Goal: Task Accomplishment & Management: Manage account settings

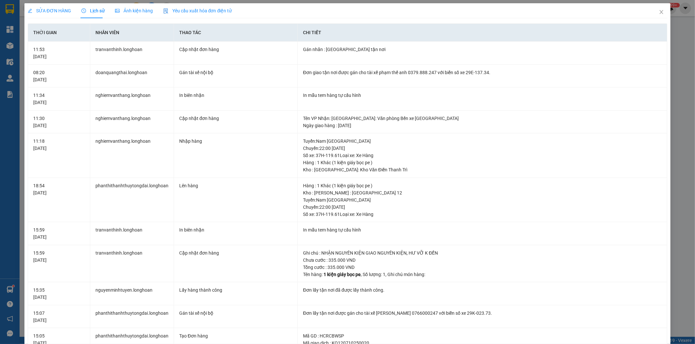
click at [64, 14] on div "SỬA ĐƠN HÀNG" at bounding box center [49, 10] width 43 height 7
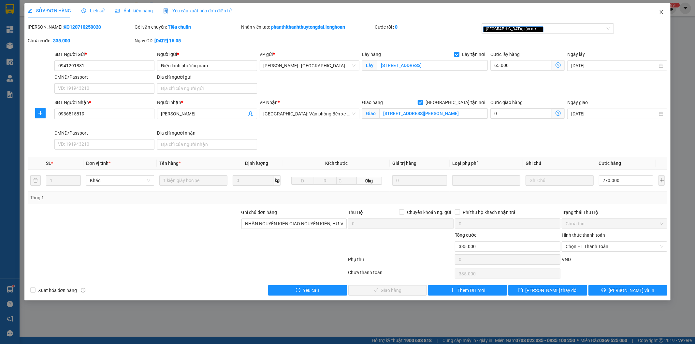
click at [658, 11] on span "Close" at bounding box center [661, 12] width 18 height 18
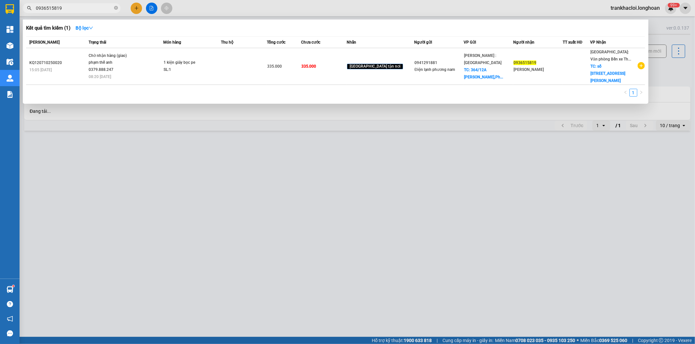
click at [86, 10] on input "0936515819" at bounding box center [74, 8] width 77 height 7
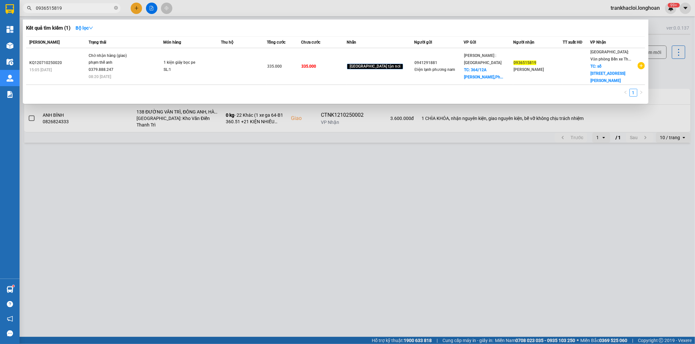
click at [222, 195] on div at bounding box center [347, 172] width 695 height 344
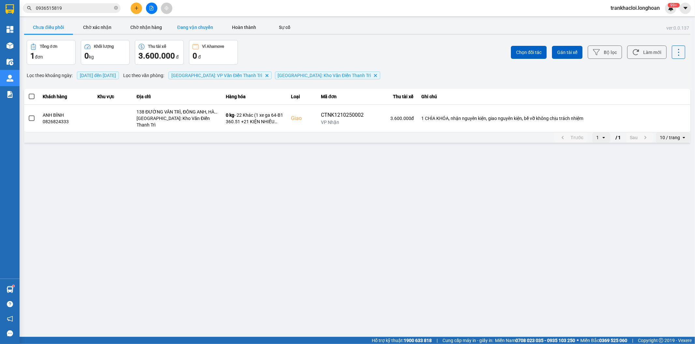
click at [176, 24] on button "Đang vận chuyển" at bounding box center [195, 27] width 49 height 13
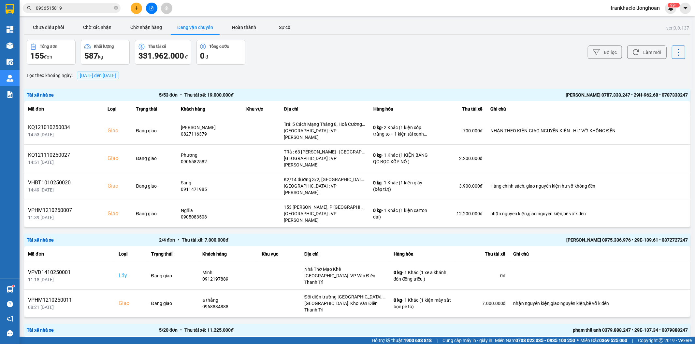
click at [109, 77] on span "[DATE] đến [DATE]" at bounding box center [98, 75] width 36 height 5
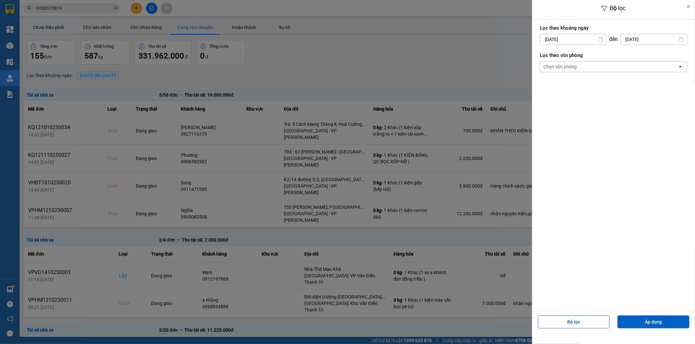
click at [115, 73] on div at bounding box center [347, 172] width 695 height 344
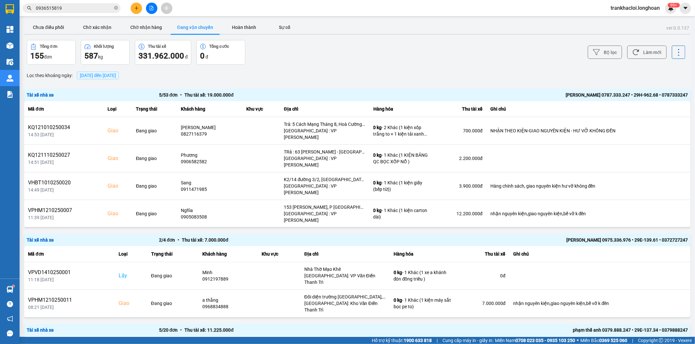
click at [111, 77] on span "[DATE] đến [DATE]" at bounding box center [98, 75] width 36 height 5
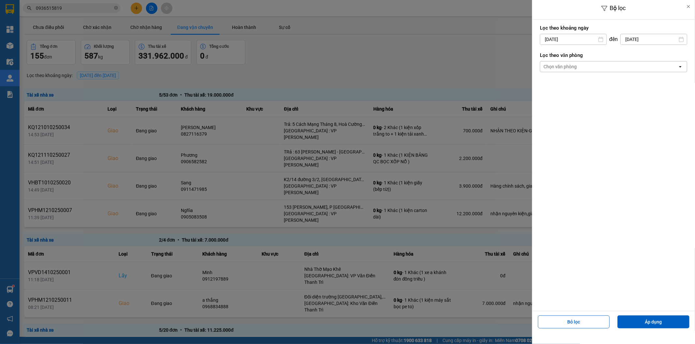
click at [617, 67] on div "Chọn văn phòng" at bounding box center [608, 67] width 137 height 10
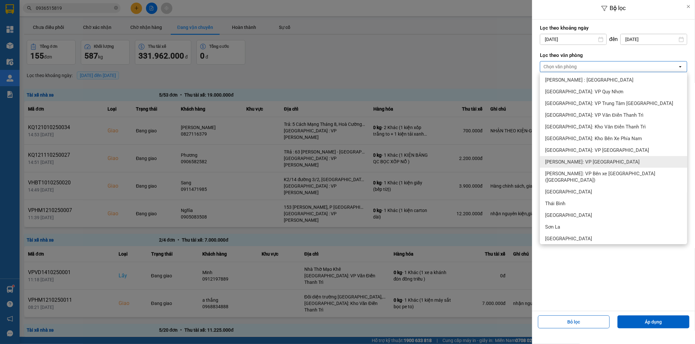
scroll to position [233, 0]
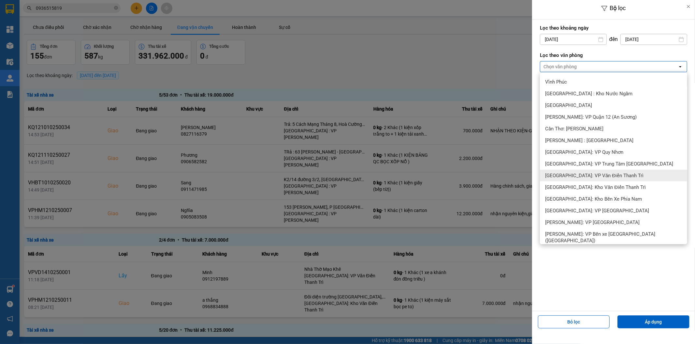
click at [589, 176] on span "[GEOGRAPHIC_DATA]: VP Văn Điển Thanh Trì" at bounding box center [594, 176] width 98 height 7
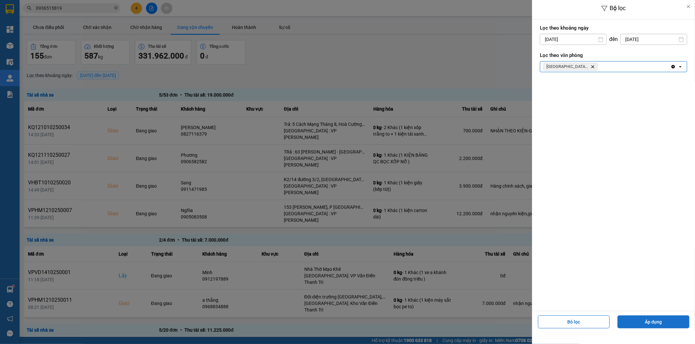
click at [643, 324] on button "Áp dụng" at bounding box center [653, 322] width 72 height 13
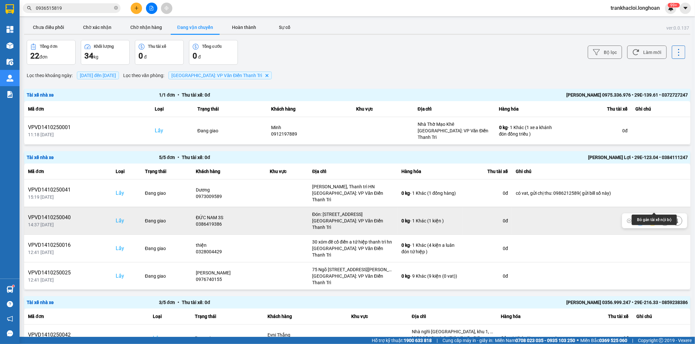
click at [662, 219] on icon at bounding box center [664, 221] width 5 height 4
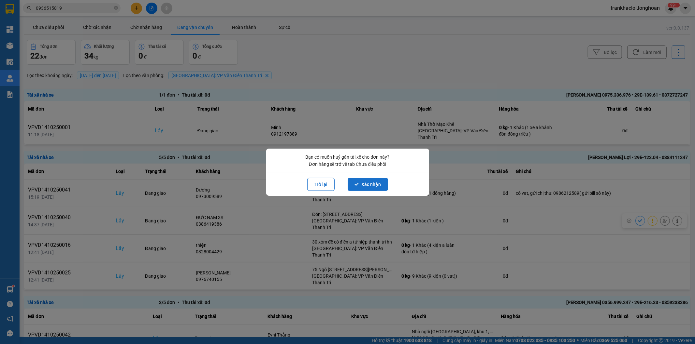
click at [376, 184] on button "Xác nhận" at bounding box center [367, 184] width 40 height 13
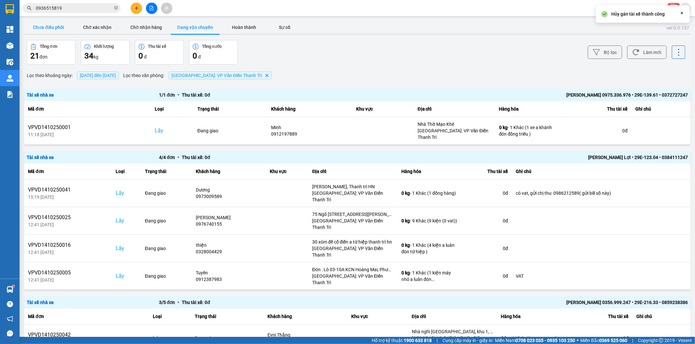
click at [62, 30] on button "Chưa điều phối" at bounding box center [48, 27] width 49 height 13
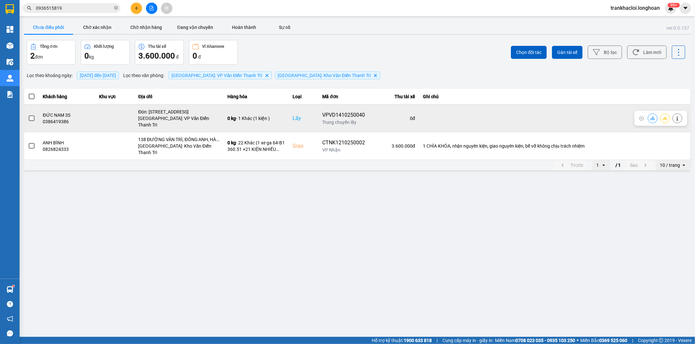
click at [31, 116] on span at bounding box center [32, 119] width 6 height 6
click at [28, 115] on input "checkbox" at bounding box center [28, 115] width 0 height 0
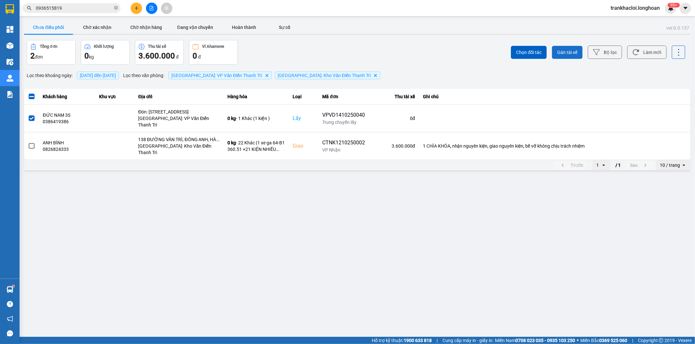
click at [567, 53] on span "Gán tài xế" at bounding box center [567, 52] width 20 height 7
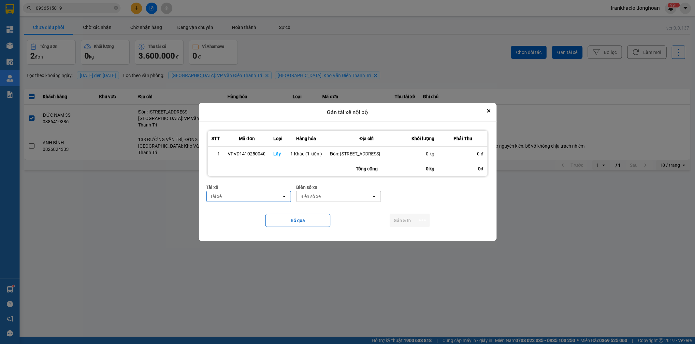
click at [271, 196] on div "Tài xế" at bounding box center [243, 196] width 75 height 10
type input "hùng"
click at [261, 216] on span "0325666247 - A Hùng 17 Lái Xe Hà Nội 0325666247" at bounding box center [250, 217] width 77 height 13
click at [360, 200] on div "Biển số xe" at bounding box center [370, 196] width 20 height 7
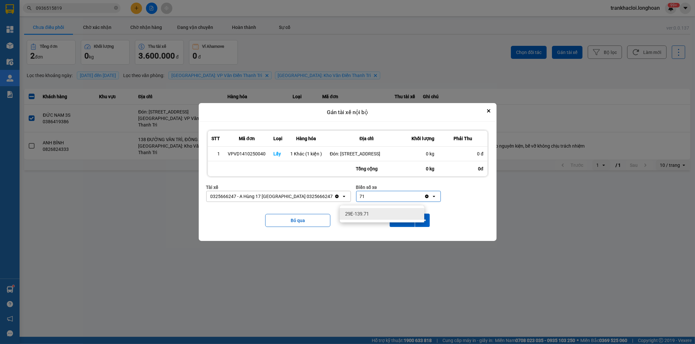
type input "71"
click at [360, 211] on span "29E-139.71" at bounding box center [357, 214] width 24 height 7
click at [419, 224] on icon "dialog" at bounding box center [422, 220] width 7 height 7
click at [399, 240] on span "Chỉ gán tài" at bounding box center [396, 242] width 21 height 7
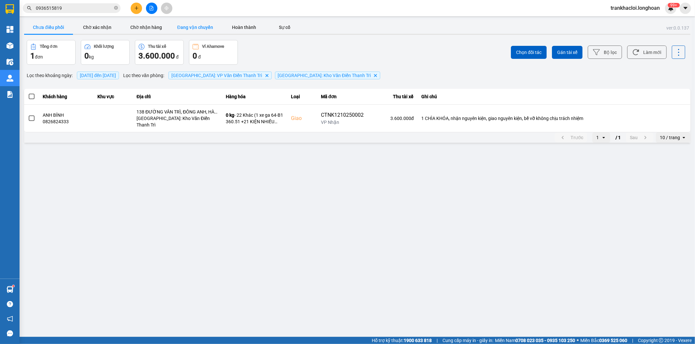
click at [193, 30] on button "Đang vận chuyển" at bounding box center [195, 27] width 49 height 13
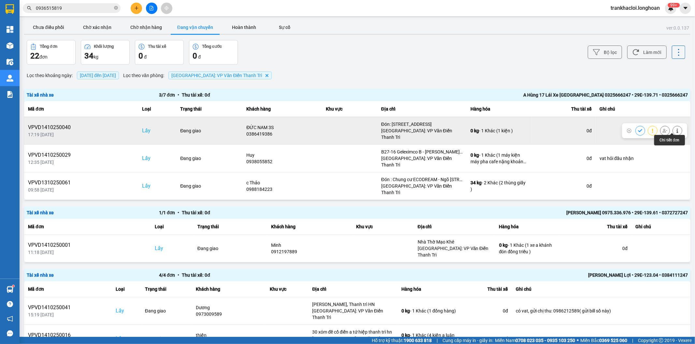
click at [675, 129] on icon at bounding box center [677, 131] width 5 height 5
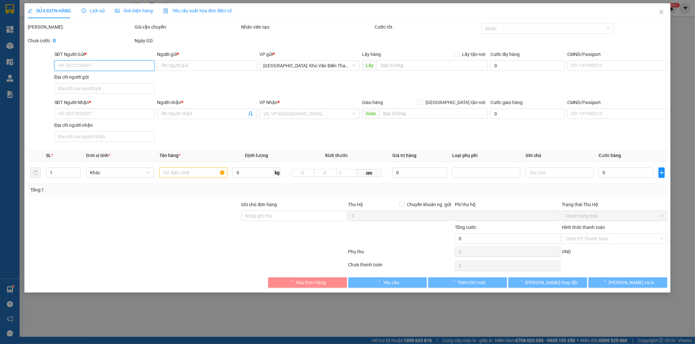
type input "0386419386"
type input "ĐỨC NAM 3S"
checkbox input "true"
type input "Đón: [STREET_ADDRESS]"
type input "0986121212"
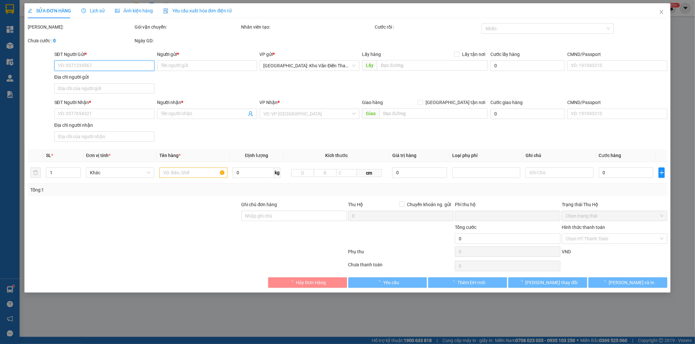
type input "A minh"
checkbox input "true"
type input "397 Phạm Hữu Lầu Ấp Xã Phước Kiểng Huyện Nhà Bè"
type input "0"
type input "66.000"
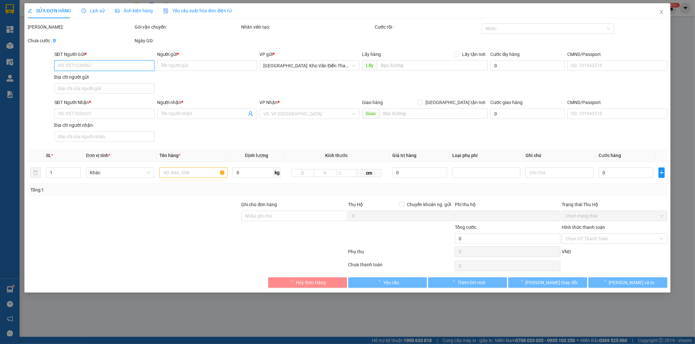
type input "66.000"
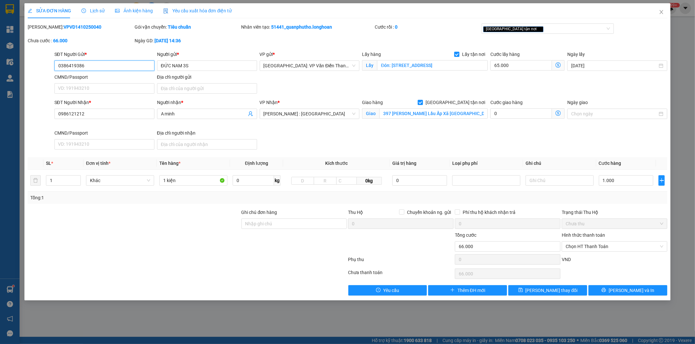
click at [116, 66] on input "0386419386" at bounding box center [104, 66] width 100 height 10
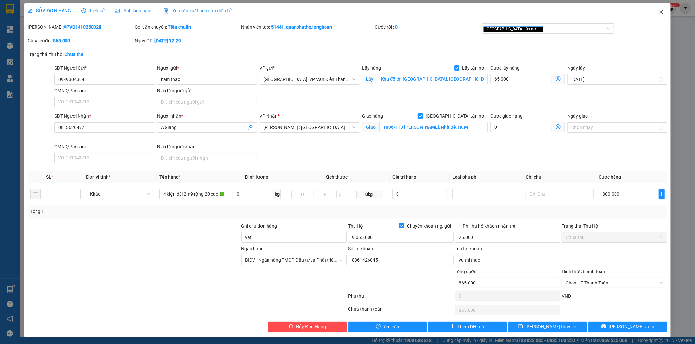
click at [659, 14] on icon "close" at bounding box center [661, 12] width 4 height 4
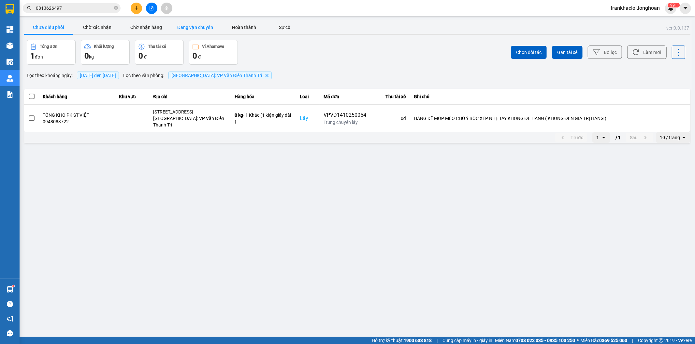
click at [196, 28] on button "Đang vận chuyển" at bounding box center [195, 27] width 49 height 13
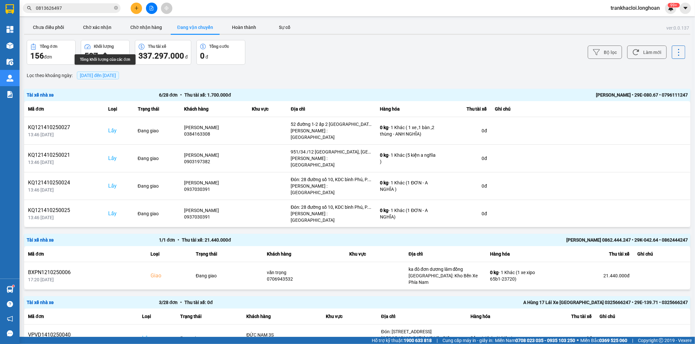
click at [113, 74] on span "[DATE] đến [DATE]" at bounding box center [98, 75] width 36 height 5
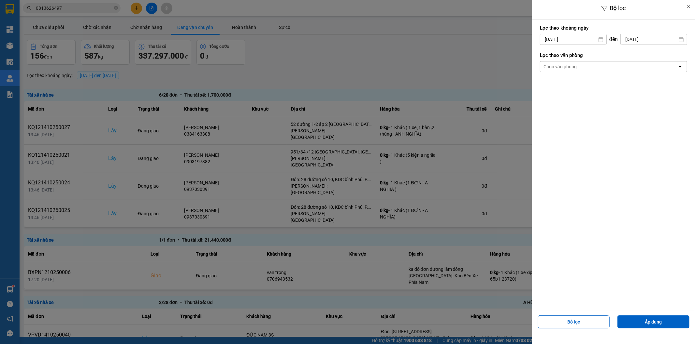
click at [581, 66] on div "Chọn văn phòng" at bounding box center [608, 67] width 137 height 10
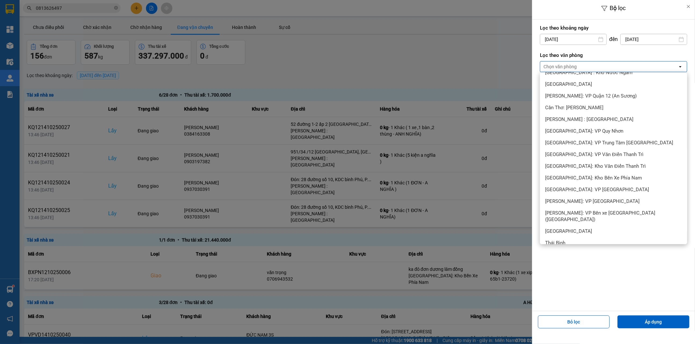
scroll to position [301, 0]
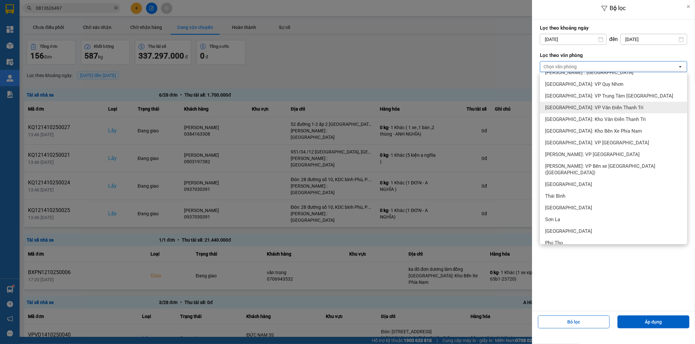
click at [581, 111] on div "[GEOGRAPHIC_DATA]: VP Văn Điển Thanh Trì" at bounding box center [613, 108] width 147 height 12
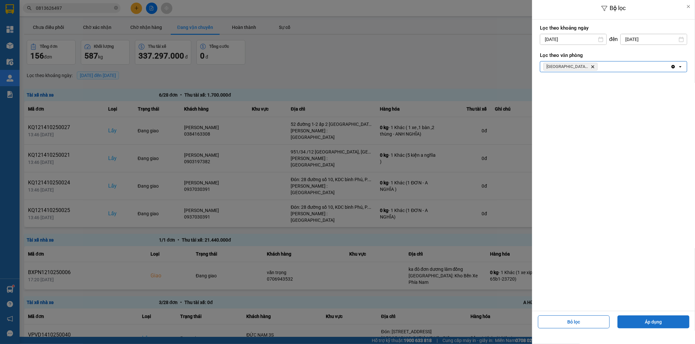
click at [629, 319] on button "Áp dụng" at bounding box center [653, 322] width 72 height 13
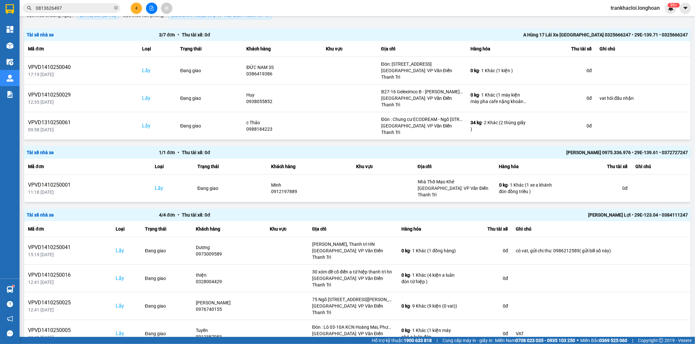
scroll to position [120, 0]
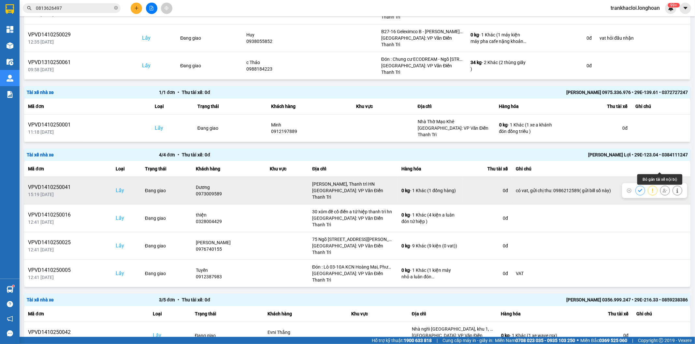
click at [662, 189] on icon at bounding box center [664, 191] width 5 height 5
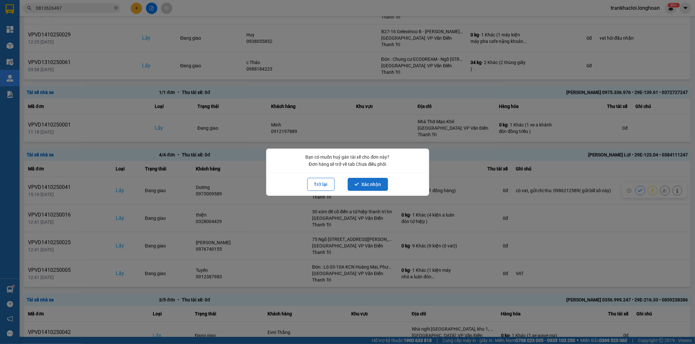
click at [374, 183] on button "Xác nhận" at bounding box center [367, 184] width 40 height 13
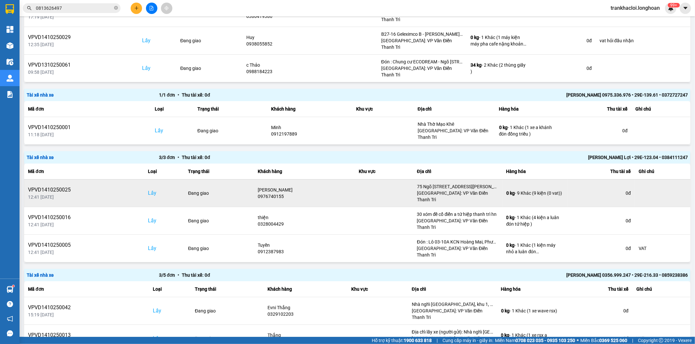
scroll to position [181, 0]
click at [662, 191] on icon at bounding box center [664, 193] width 5 height 5
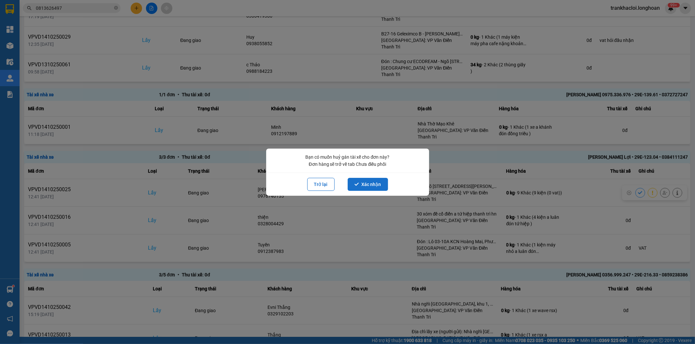
click at [376, 185] on button "Xác nhận" at bounding box center [367, 184] width 40 height 13
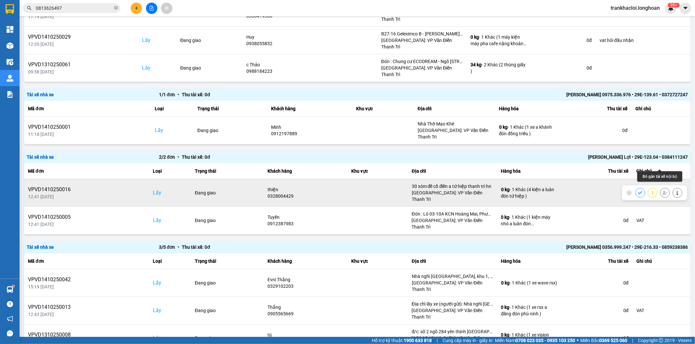
click at [662, 191] on icon at bounding box center [664, 193] width 5 height 5
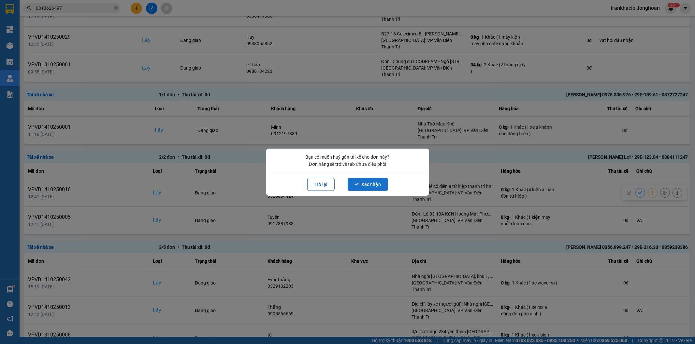
click at [373, 181] on button "Xác nhận" at bounding box center [367, 184] width 40 height 13
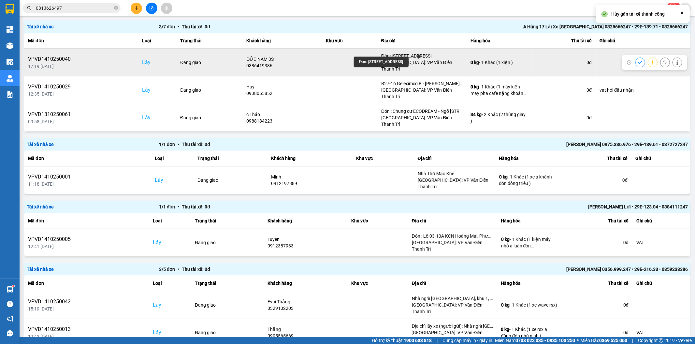
scroll to position [241, 0]
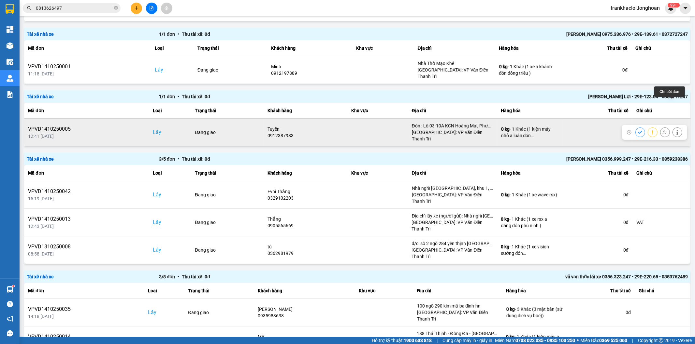
click at [676, 130] on icon at bounding box center [677, 132] width 2 height 5
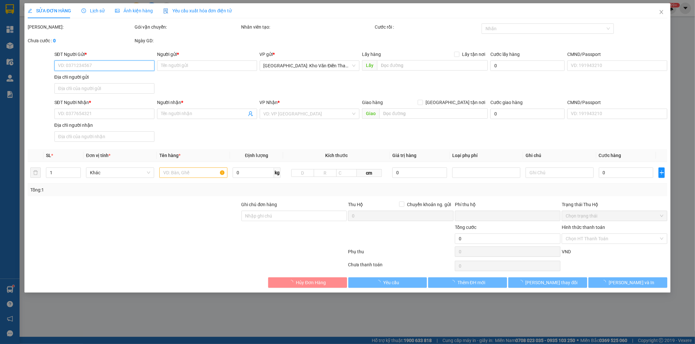
type input "0912387983"
type input "Tuyền"
checkbox input "true"
type input "Đón : Lô 03-10A KCN Hoàng Mai, Phường Hoàng Văn Thụ [GEOGRAPHIC_DATA]"
type input "0366144665"
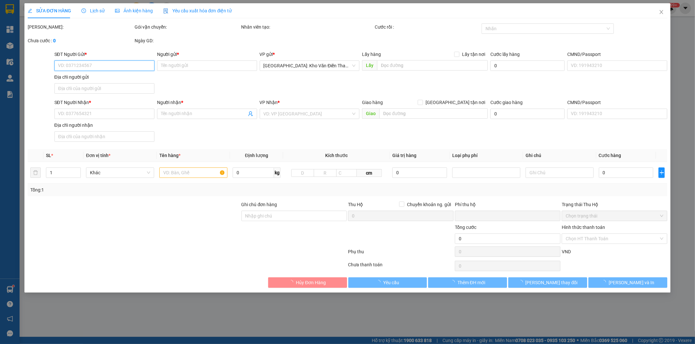
type input "Thư"
checkbox input "true"
type input "[GEOGRAPHIC_DATA], [GEOGRAPHIC_DATA], [GEOGRAPHIC_DATA], [GEOGRAPHIC_DATA]"
type input "VAT"
type input "0"
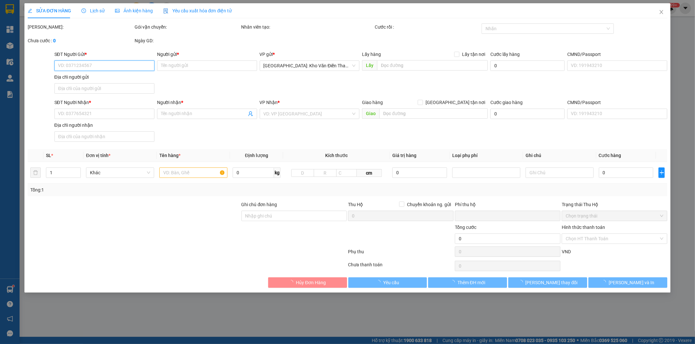
type input "200.000"
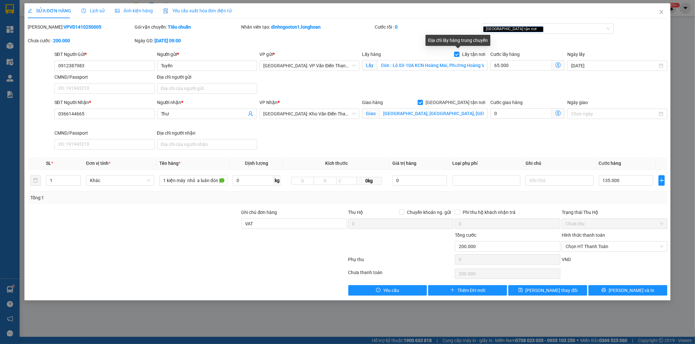
click at [469, 56] on span "Lấy tận nơi" at bounding box center [473, 54] width 28 height 7
click at [458, 56] on input "Lấy tận nơi" at bounding box center [456, 54] width 5 height 5
checkbox input "false"
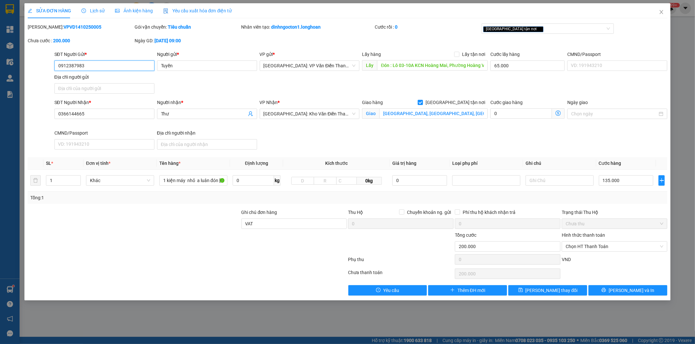
click at [122, 66] on input "0912387983" at bounding box center [104, 66] width 100 height 10
click at [542, 293] on span "[PERSON_NAME] thay đổi" at bounding box center [551, 290] width 52 height 7
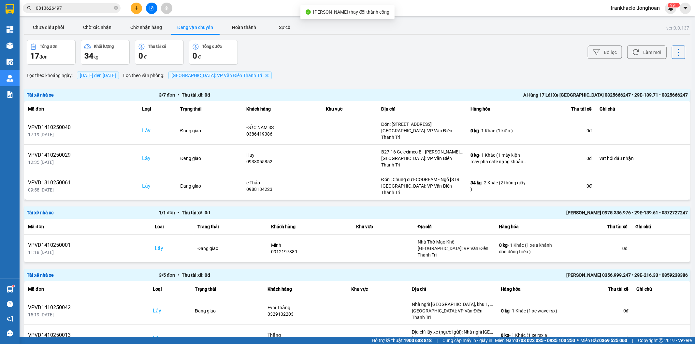
click at [79, 9] on input "0813626497" at bounding box center [74, 8] width 77 height 7
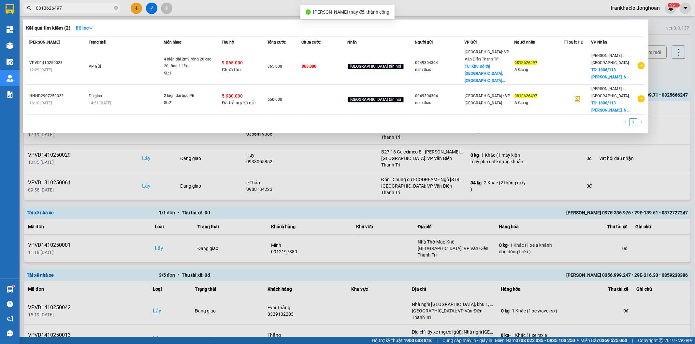
click at [79, 9] on input "0813626497" at bounding box center [74, 8] width 77 height 7
paste input "912387983"
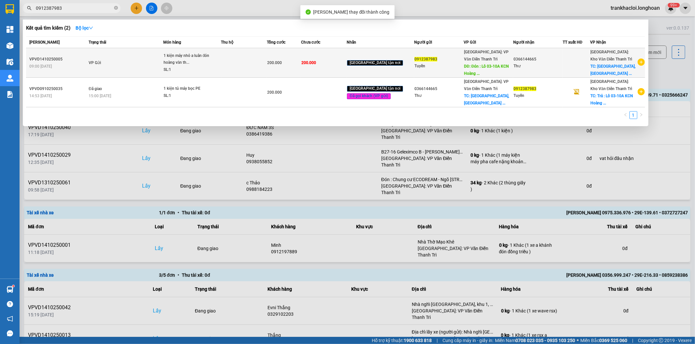
type input "0912387983"
click at [310, 69] on td "200.000" at bounding box center [324, 63] width 46 height 30
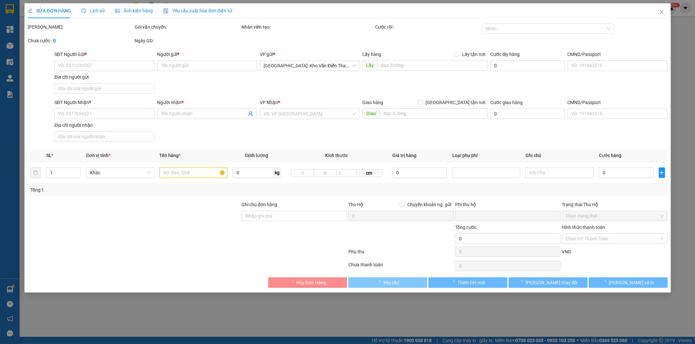
type input "0912387983"
type input "Tuyền"
type input "Đón : Lô 03-10A KCN Hoàng Mai, Phường Hoàng Văn Thụ [GEOGRAPHIC_DATA]"
type input "65.000"
type input "0366144665"
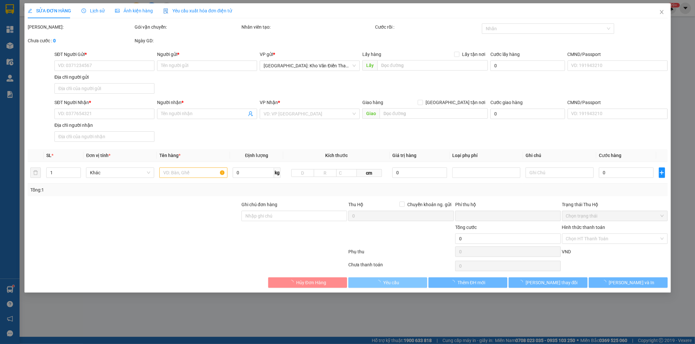
type input "Thư"
checkbox input "true"
type input "[GEOGRAPHIC_DATA], [GEOGRAPHIC_DATA], [GEOGRAPHIC_DATA], [GEOGRAPHIC_DATA]"
type input "VAT"
type input "0"
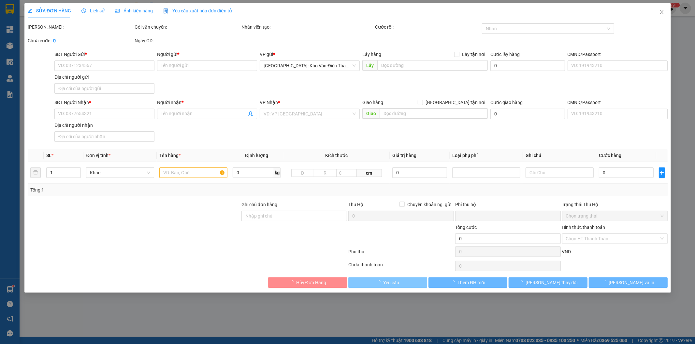
type input "200.000"
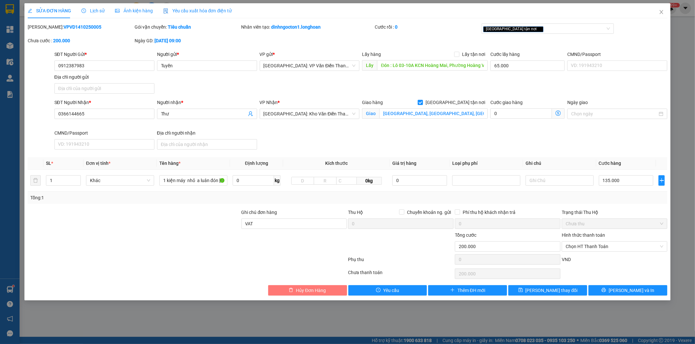
click at [320, 290] on span "Hủy Đơn Hàng" at bounding box center [311, 290] width 30 height 7
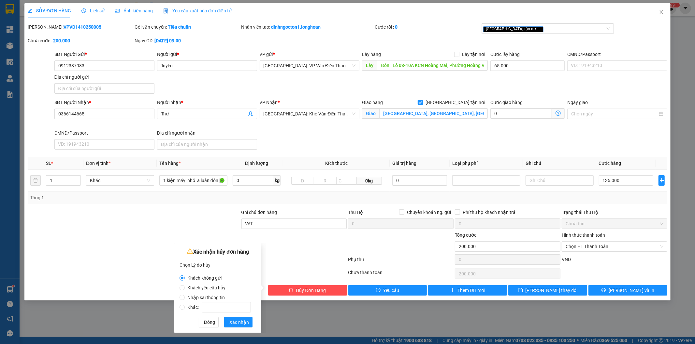
click at [214, 290] on label "Nhập sai thông tin" at bounding box center [216, 295] width 74 height 10
click at [185, 295] on input "Nhập sai thông tin" at bounding box center [181, 297] width 5 height 5
radio input "true"
radio input "false"
click at [204, 288] on span "Khách yêu cầu hủy" at bounding box center [206, 288] width 43 height 5
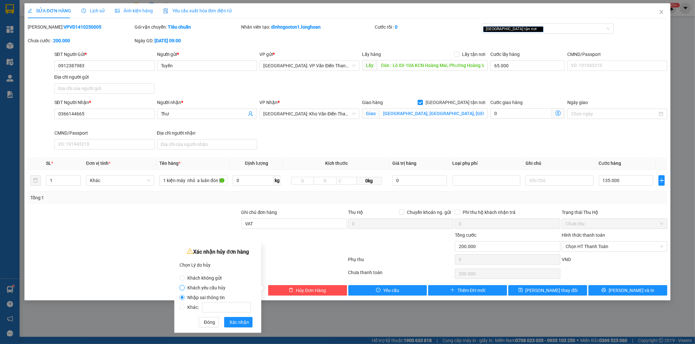
click at [185, 288] on input "Khách yêu cầu hủy" at bounding box center [181, 288] width 5 height 5
radio input "true"
radio input "false"
click at [245, 324] on span "Xác nhận" at bounding box center [239, 322] width 20 height 7
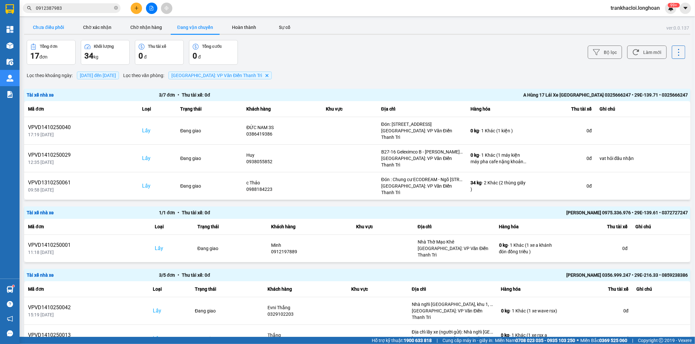
click at [53, 22] on button "Chưa điều phối" at bounding box center [48, 27] width 49 height 13
